Goal: Transaction & Acquisition: Purchase product/service

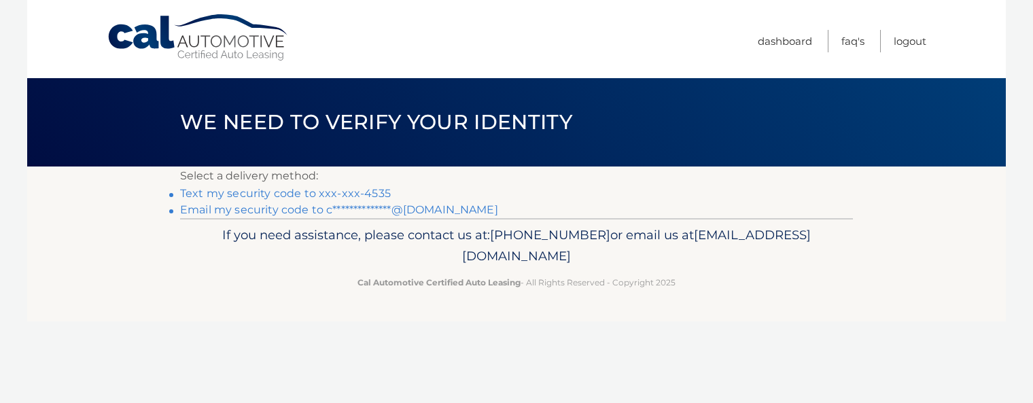
click at [374, 194] on link "Text my security code to xxx-xxx-4535" at bounding box center [285, 193] width 211 height 13
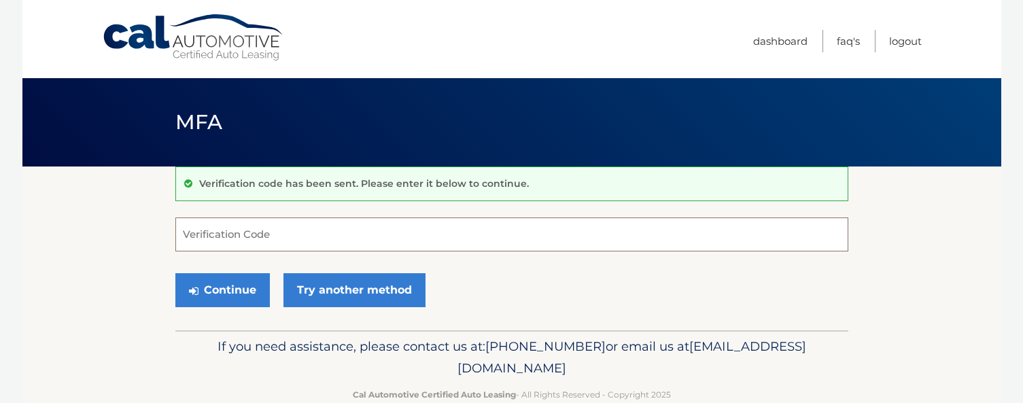
click at [280, 228] on input "Verification Code" at bounding box center [511, 234] width 673 height 34
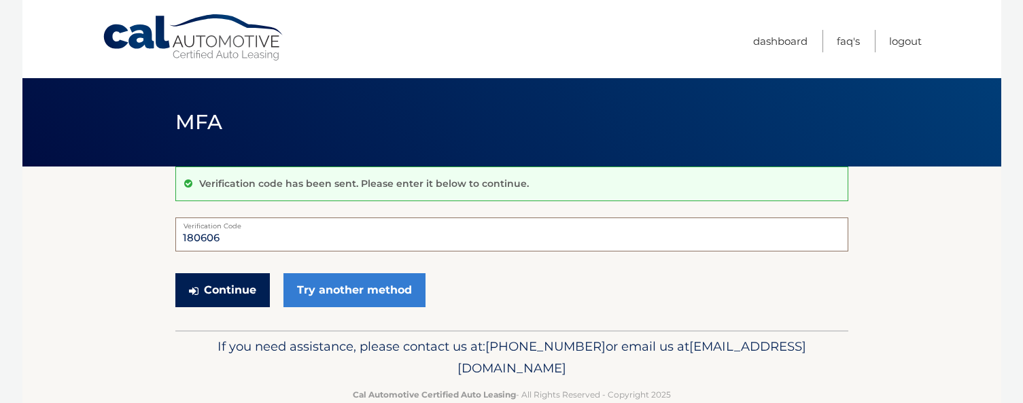
type input "180606"
click at [204, 287] on button "Continue" at bounding box center [222, 290] width 94 height 34
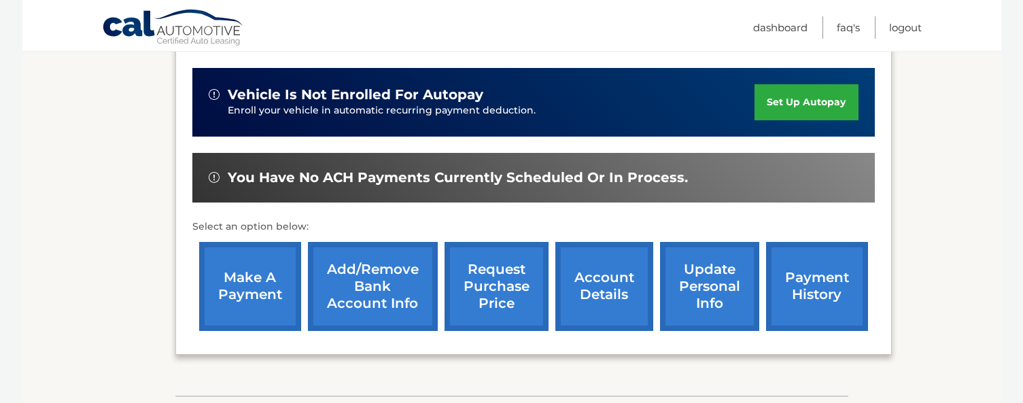
scroll to position [417, 0]
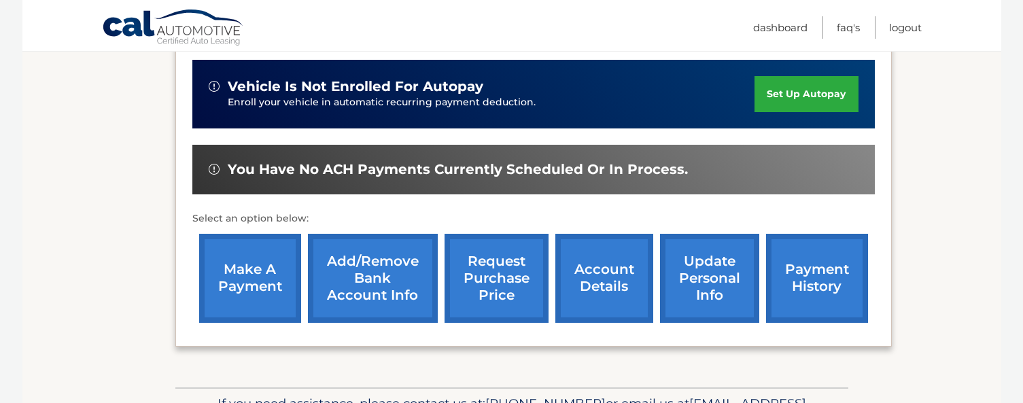
click at [277, 276] on link "make a payment" at bounding box center [250, 278] width 102 height 89
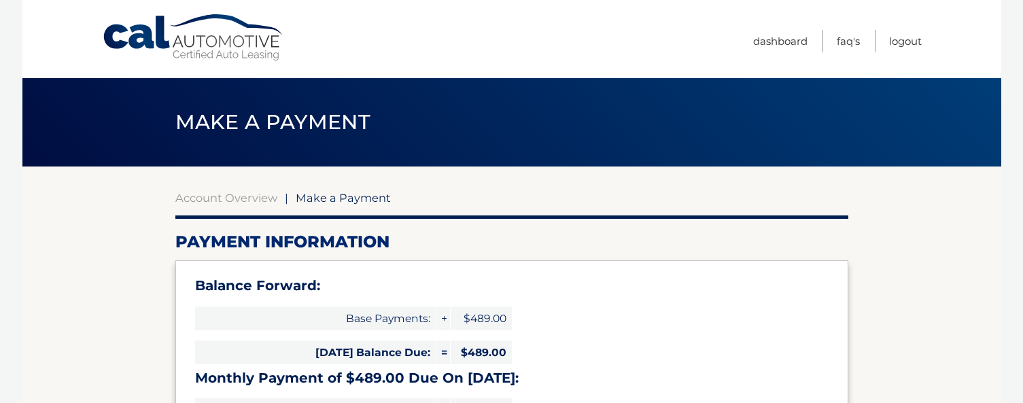
select select "MmIxZDAzZmMtZGVjNi00ZWUzLWEzNjAtYjVhMjJkMTY2ZjJh"
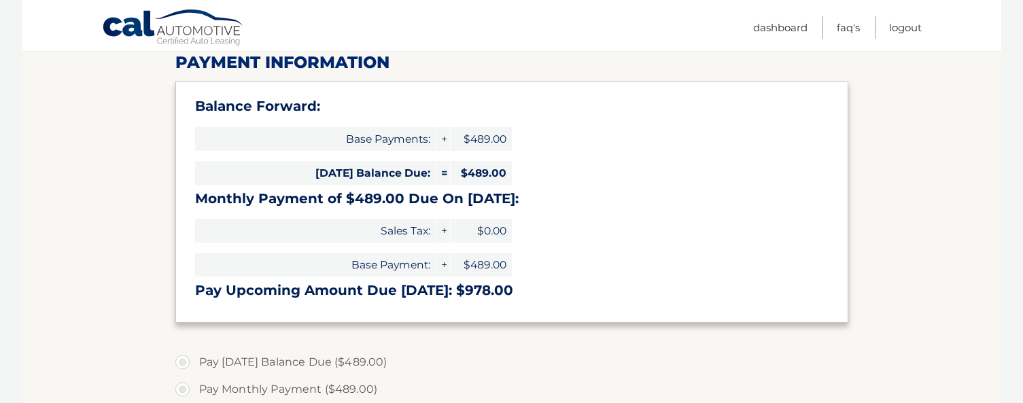
scroll to position [177, 0]
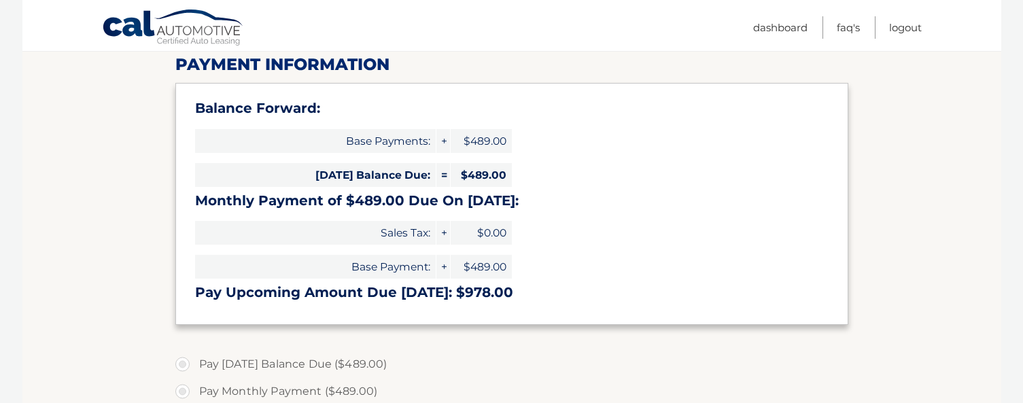
click at [905, 289] on section "Account Overview | Make a Payment Payment Information Balance Forward: Base Pay…" at bounding box center [511, 368] width 978 height 759
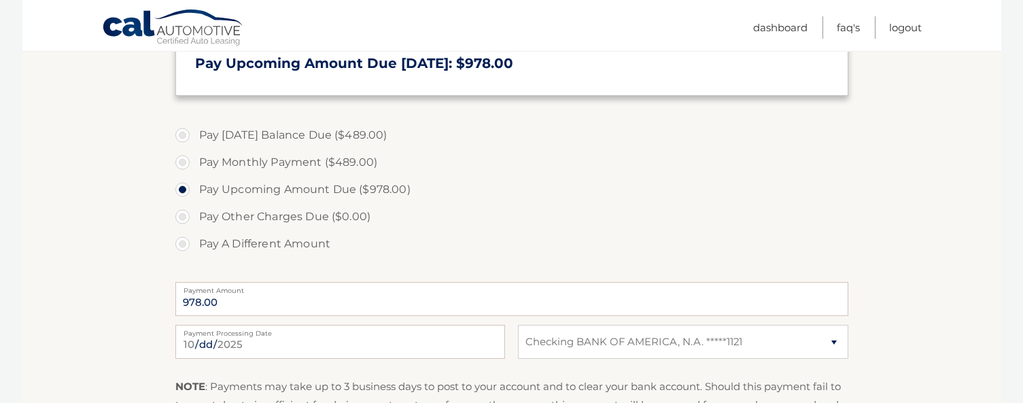
scroll to position [425, 0]
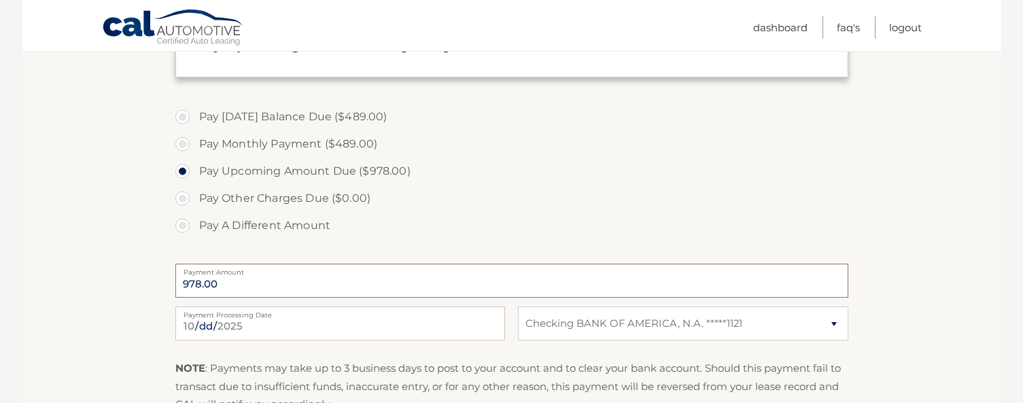
click at [323, 291] on input "978.00" at bounding box center [511, 281] width 673 height 34
click at [181, 224] on label "Pay A Different Amount" at bounding box center [511, 225] width 673 height 27
click at [181, 224] on input "Pay A Different Amount" at bounding box center [188, 223] width 14 height 22
radio input "true"
click at [182, 146] on label "Pay Monthly Payment ($489.00)" at bounding box center [511, 143] width 673 height 27
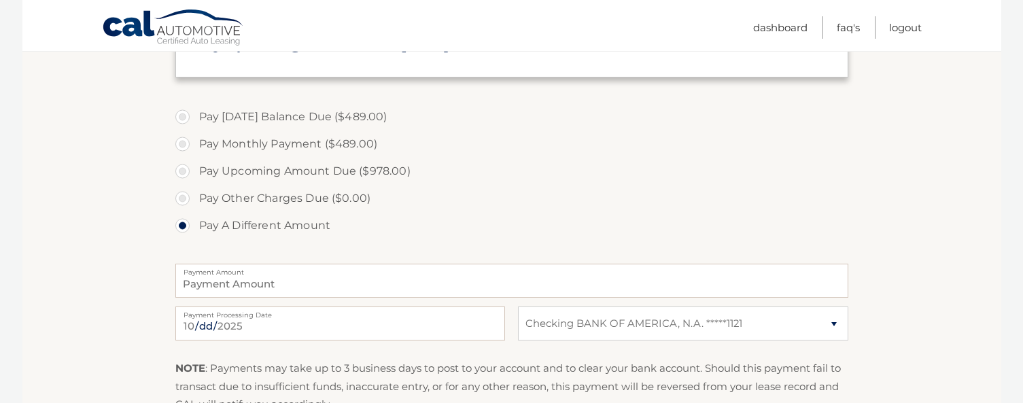
click at [182, 146] on input "Pay Monthly Payment ($489.00)" at bounding box center [188, 141] width 14 height 22
radio input "true"
type input "489.00"
click at [183, 113] on label "Pay Today's Balance Due ($489.00)" at bounding box center [511, 116] width 673 height 27
click at [183, 113] on input "Pay Today's Balance Due ($489.00)" at bounding box center [188, 114] width 14 height 22
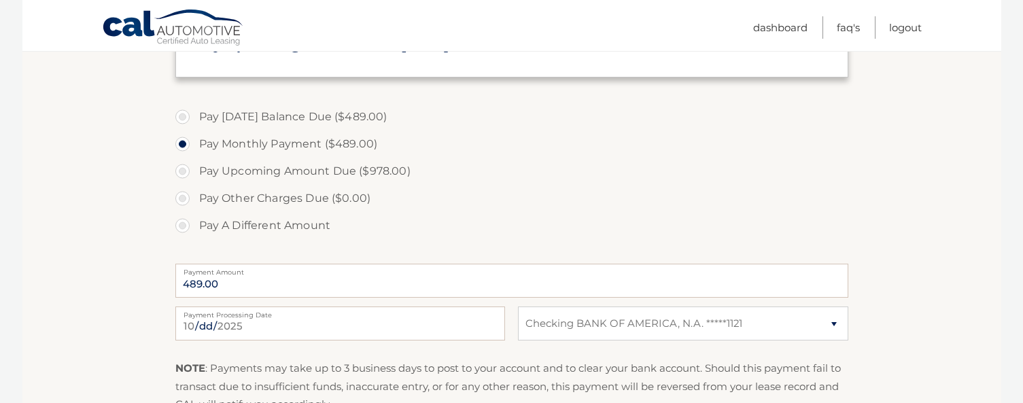
radio input "true"
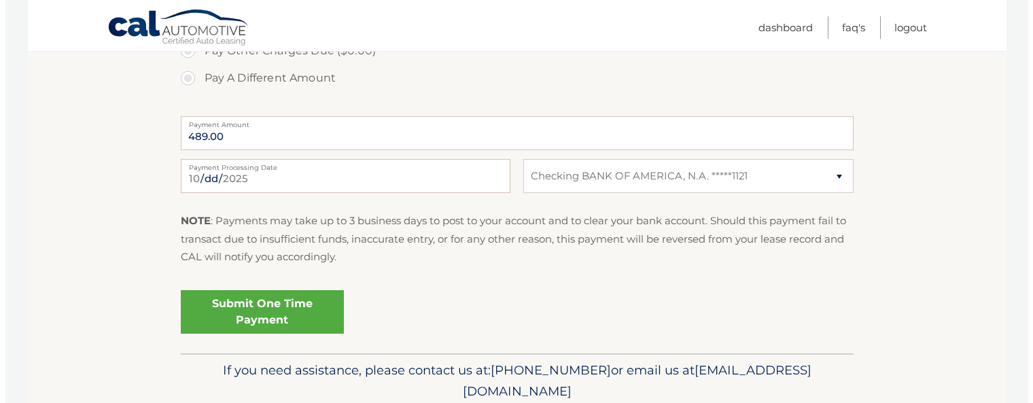
scroll to position [626, 0]
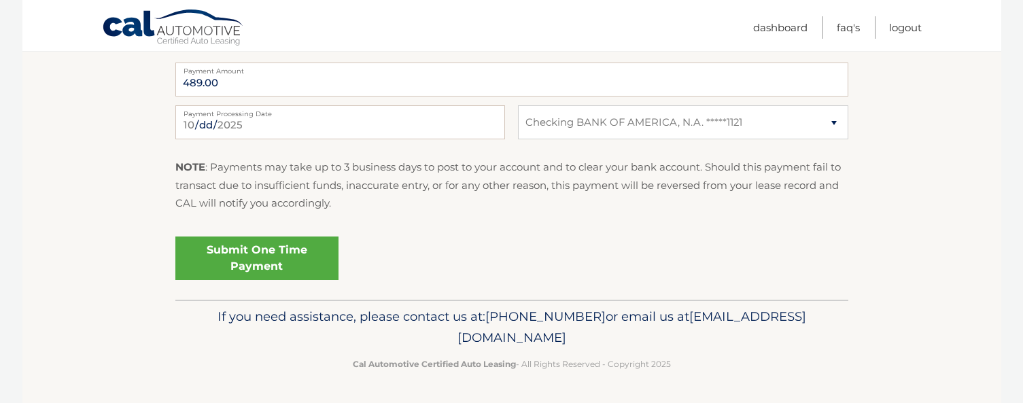
click at [294, 244] on link "Submit One Time Payment" at bounding box center [256, 257] width 163 height 43
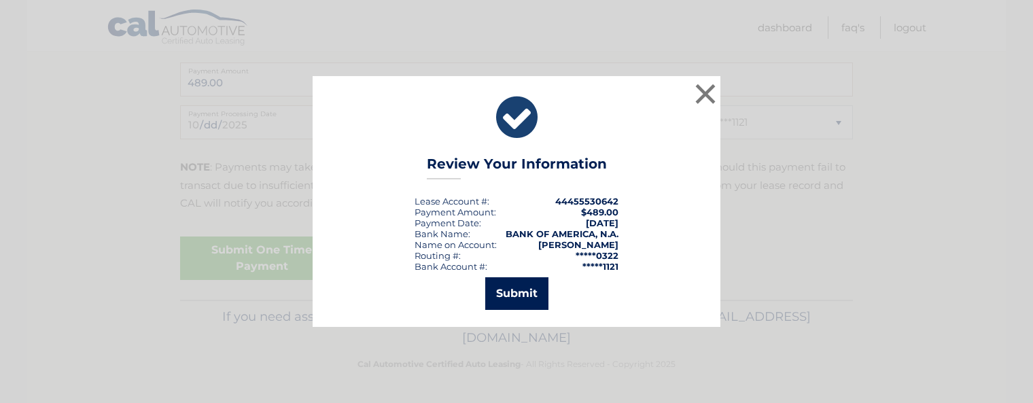
click at [510, 291] on button "Submit" at bounding box center [516, 293] width 63 height 33
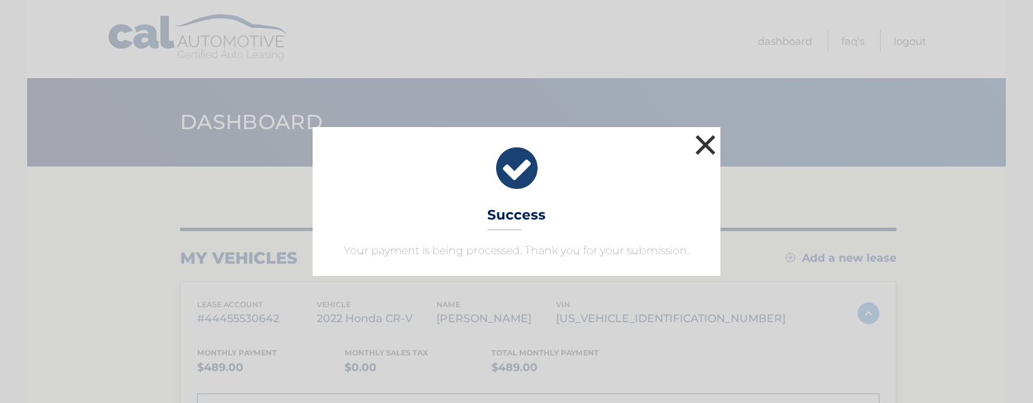
click at [707, 143] on button "×" at bounding box center [705, 144] width 27 height 27
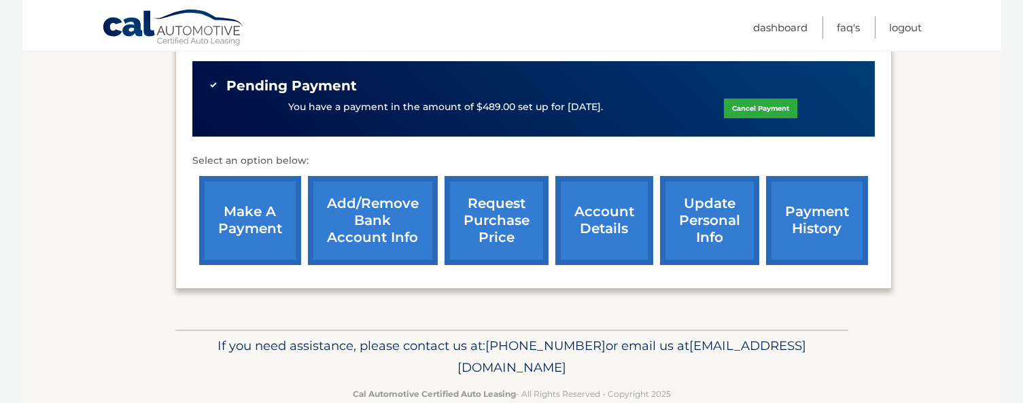
scroll to position [531, 0]
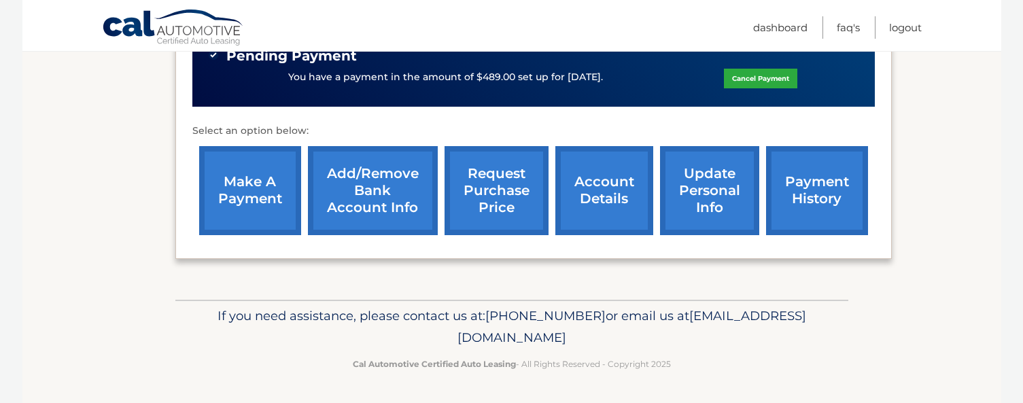
click at [586, 203] on link "account details" at bounding box center [604, 190] width 98 height 89
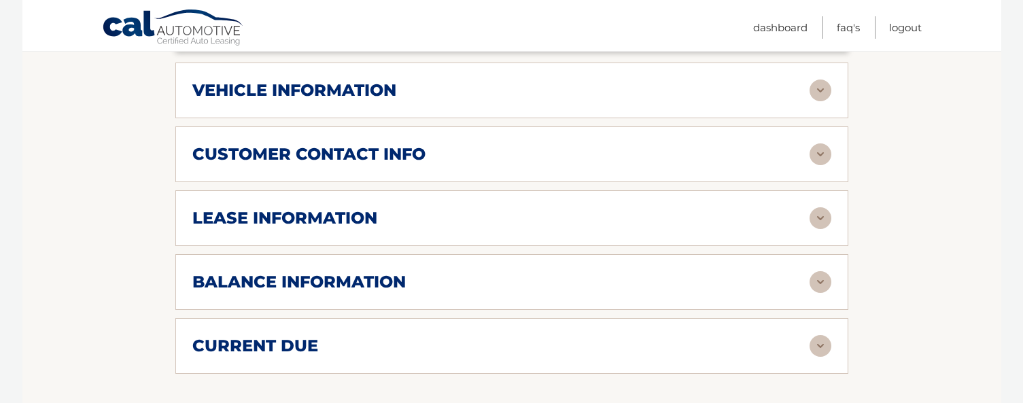
scroll to position [690, 0]
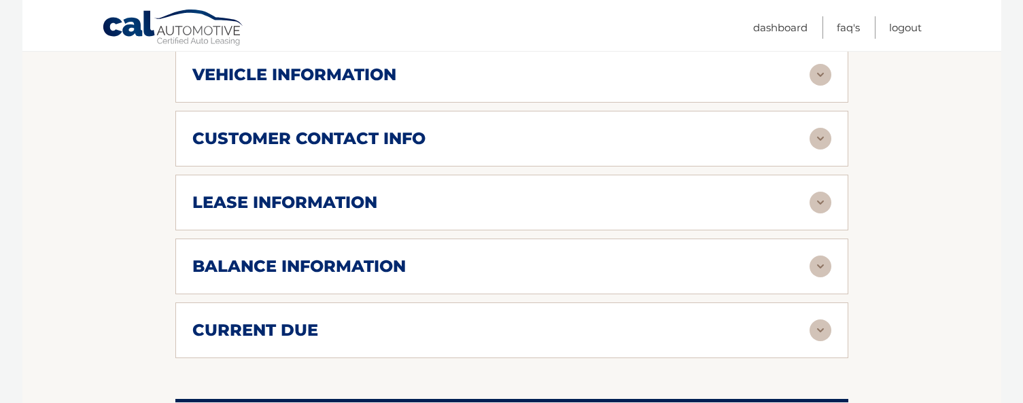
click at [818, 266] on img at bounding box center [820, 266] width 22 height 22
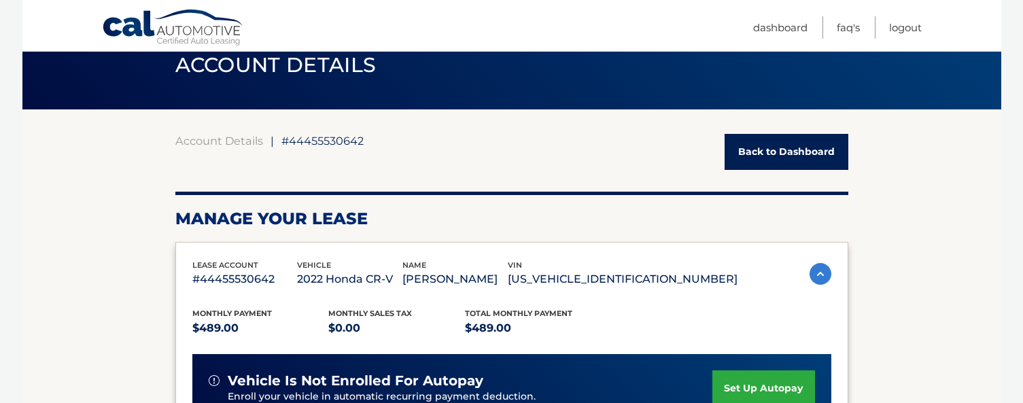
scroll to position [31, 0]
